Goal: Information Seeking & Learning: Understand process/instructions

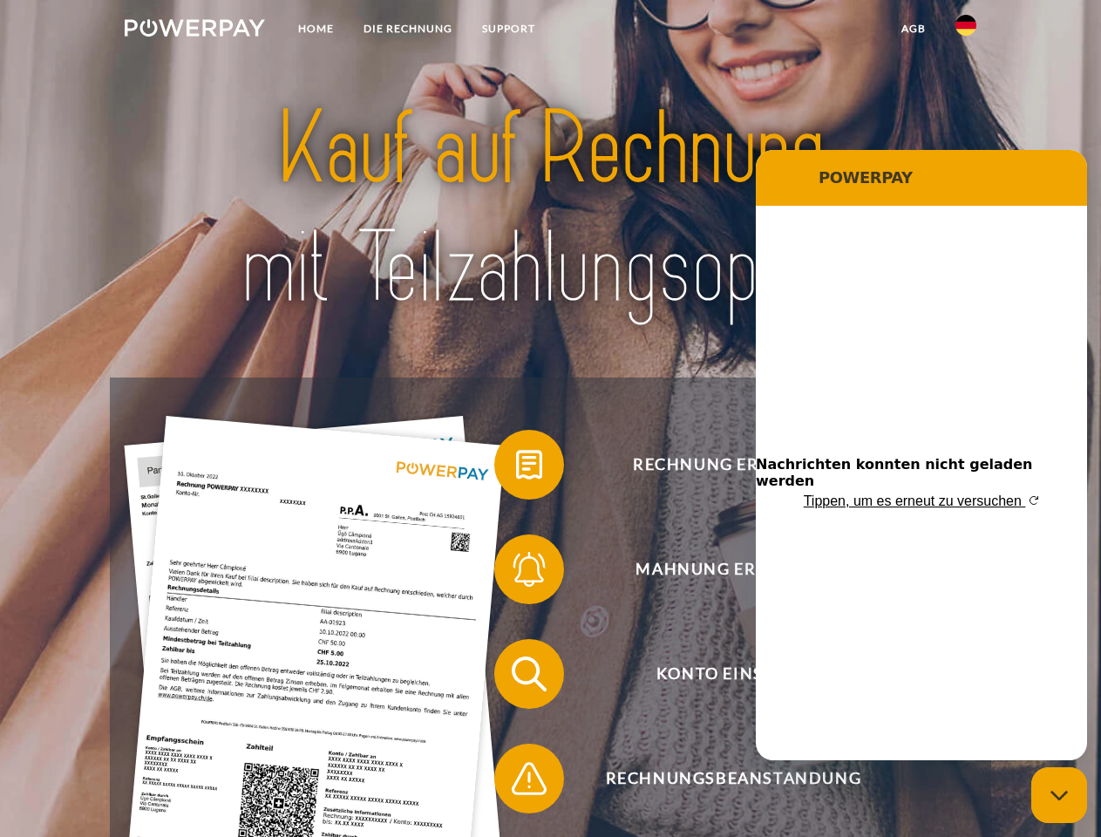
click at [194, 31] on img at bounding box center [195, 27] width 140 height 17
click at [966, 31] on img at bounding box center [965, 25] width 21 height 21
click at [913, 29] on link "agb" at bounding box center [913, 28] width 54 height 31
click at [516, 468] on span at bounding box center [502, 464] width 87 height 87
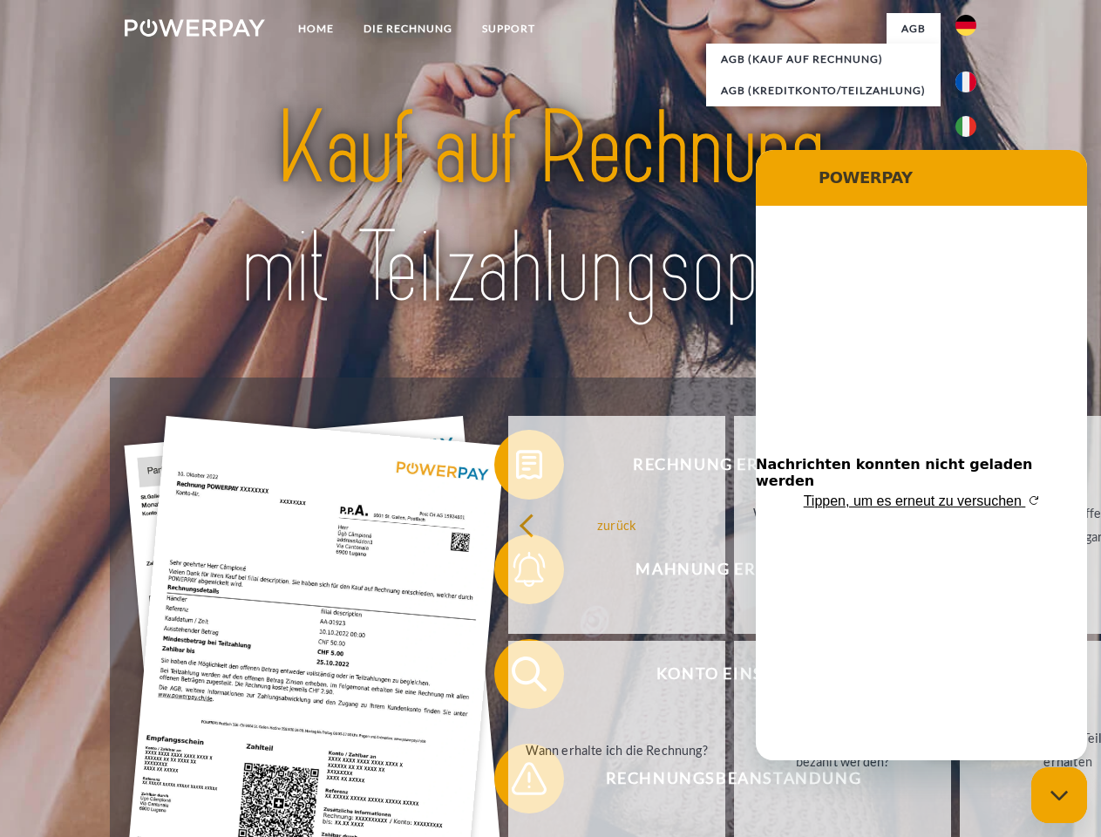
click at [516, 573] on div "Rechnung erhalten? Mahnung erhalten? Konto einsehen" at bounding box center [550, 725] width 880 height 697
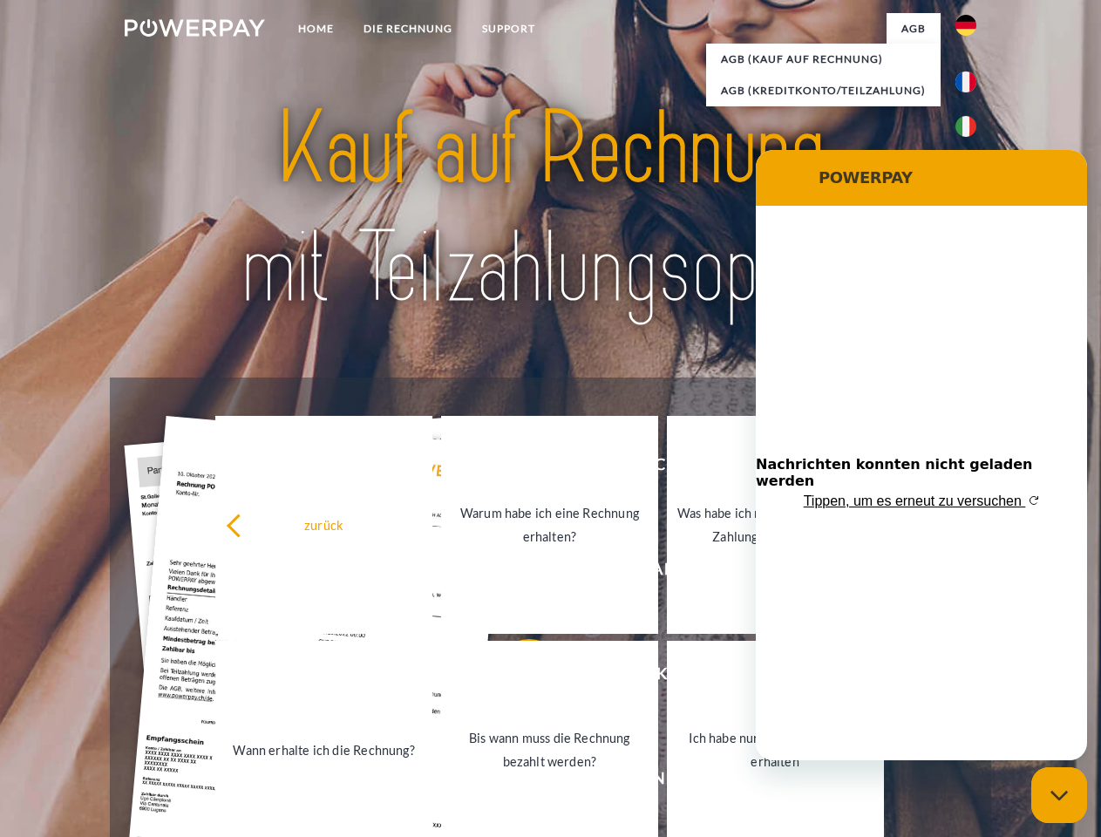
click at [516, 677] on link "Bis wann muss die Rechnung bezahlt werden?" at bounding box center [549, 750] width 217 height 218
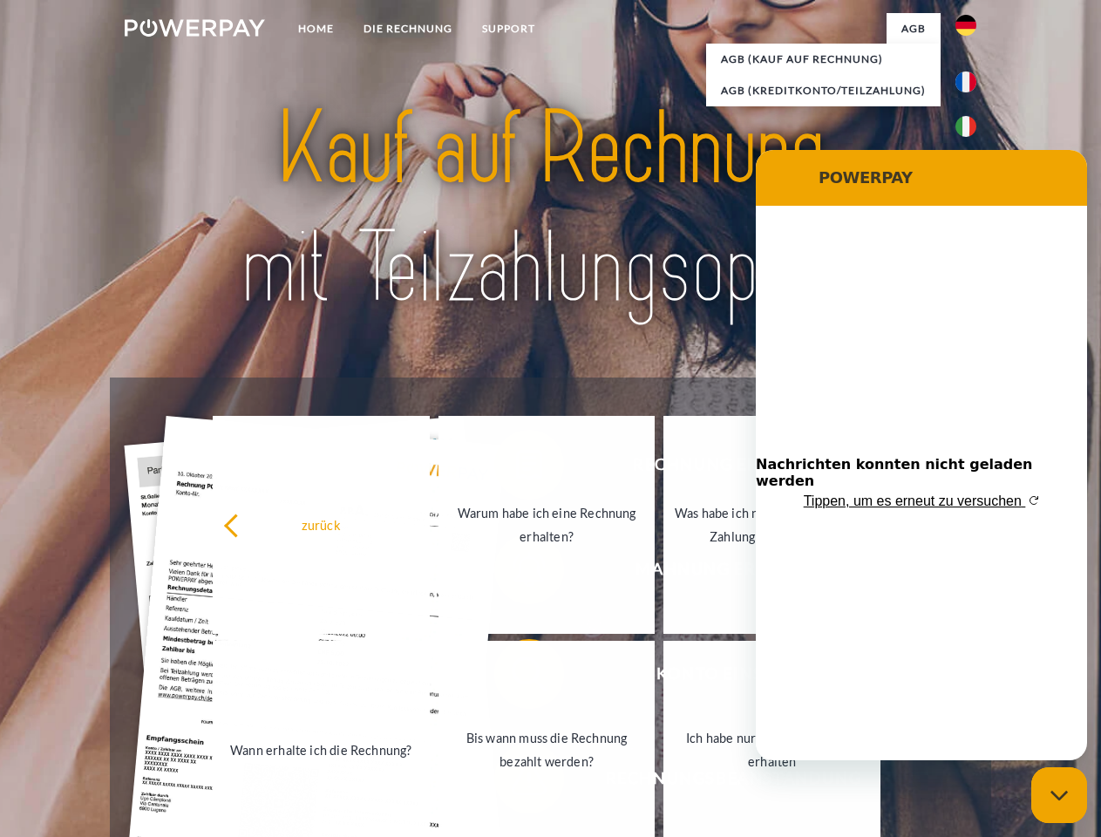
click at [516, 782] on link "Bis wann muss die Rechnung bezahlt werden?" at bounding box center [546, 750] width 217 height 218
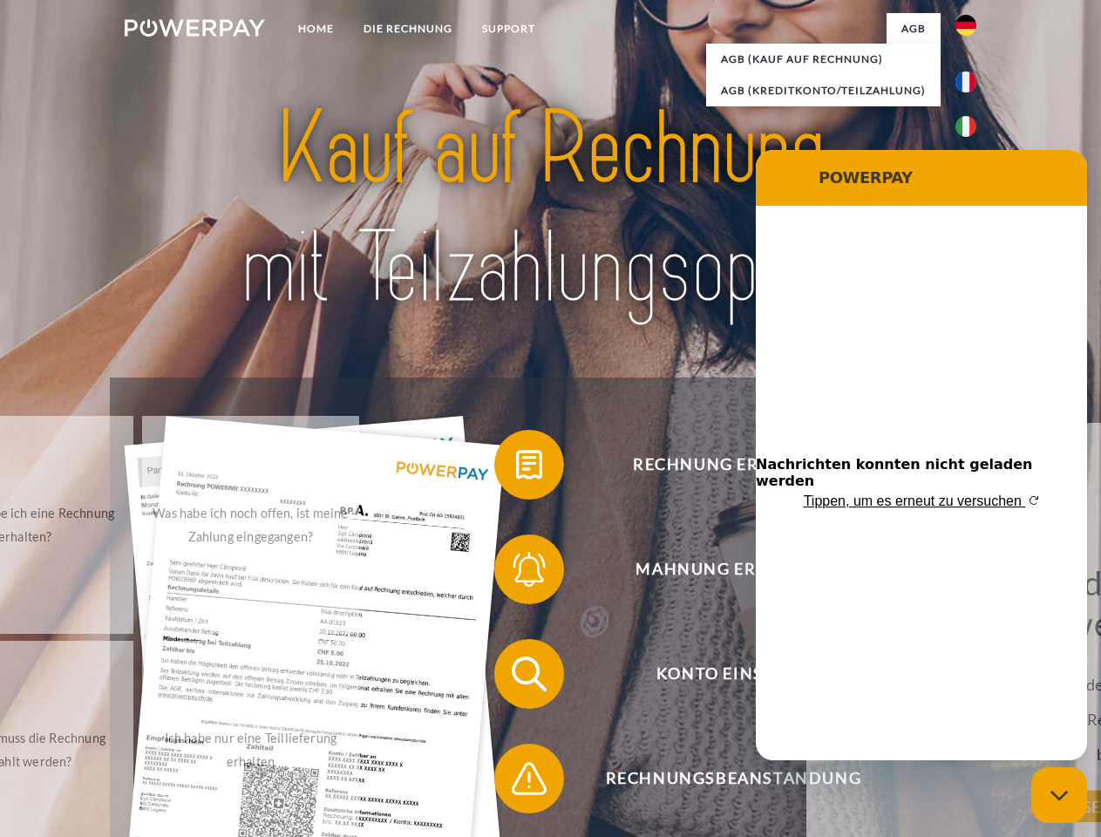
click at [1059, 795] on icon "Messaging-Fenster schließen" at bounding box center [1059, 795] width 18 height 11
